Goal: Task Accomplishment & Management: Manage account settings

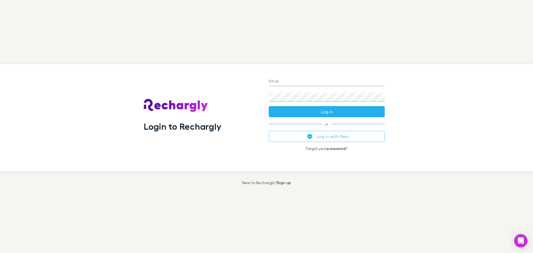
type input "**********"
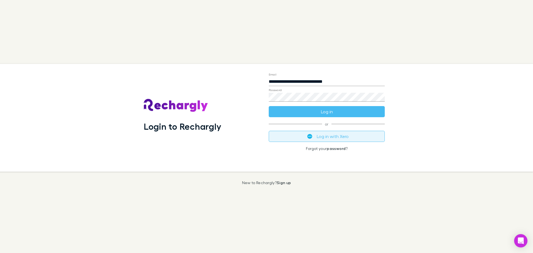
drag, startPoint x: 349, startPoint y: 110, endPoint x: 340, endPoint y: 135, distance: 26.6
click at [344, 132] on div "**********" at bounding box center [326, 118] width 125 height 108
click at [340, 135] on button "Log in with Xero" at bounding box center [327, 136] width 116 height 11
